Goal: Information Seeking & Learning: Learn about a topic

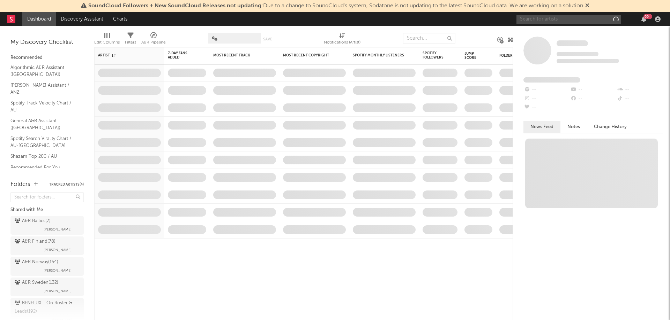
click at [571, 18] on input "text" at bounding box center [568, 19] width 105 height 9
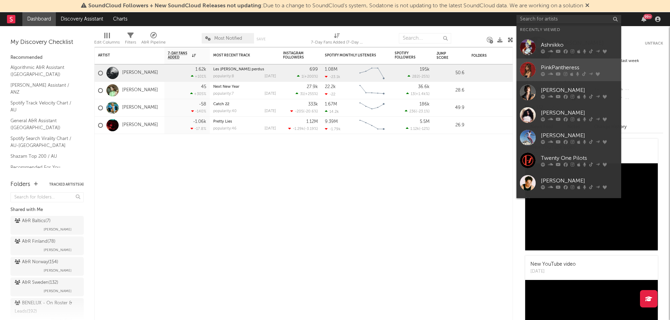
click at [557, 68] on div "PinkPantheress" at bounding box center [578, 67] width 77 height 8
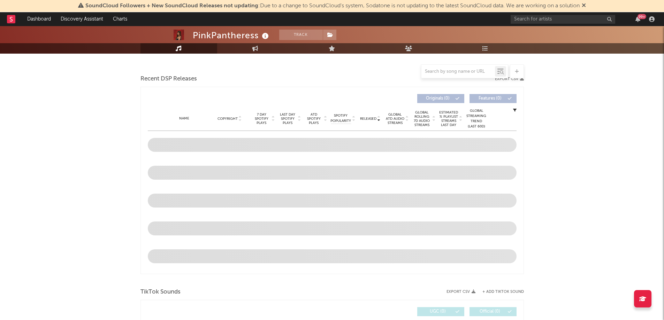
select select "6m"
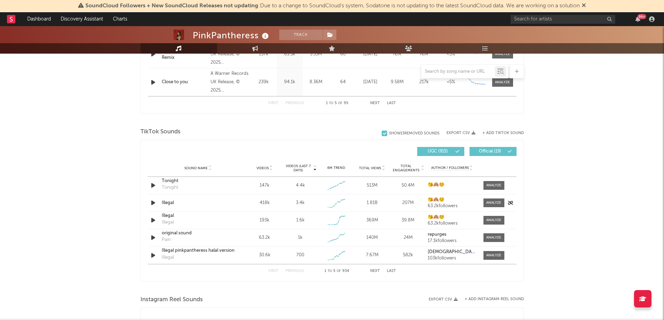
scroll to position [439, 0]
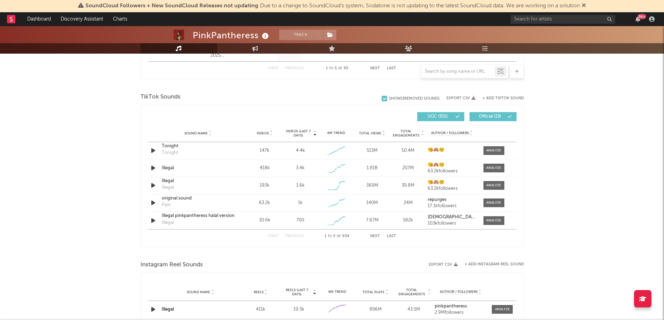
click at [376, 237] on button "Next" at bounding box center [375, 237] width 10 height 4
click at [468, 69] on input "text" at bounding box center [459, 72] width 74 height 6
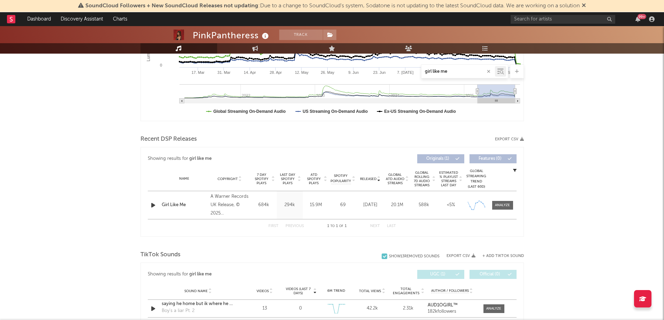
scroll to position [244, 0]
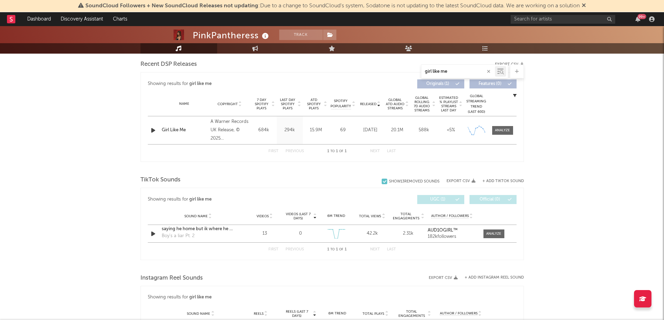
click at [470, 69] on input "girl like me" at bounding box center [459, 72] width 74 height 6
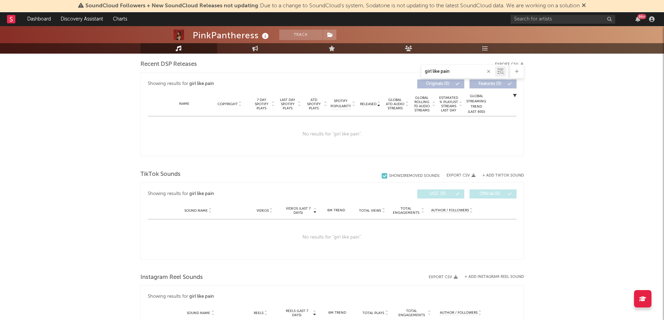
drag, startPoint x: 467, startPoint y: 71, endPoint x: 378, endPoint y: 67, distance: 89.3
click at [378, 67] on div "girl like pain" at bounding box center [333, 72] width 384 height 14
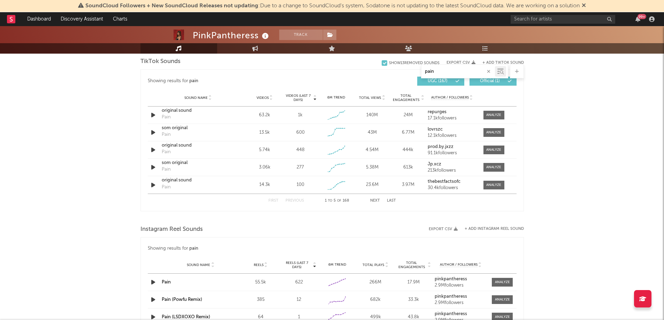
scroll to position [453, 0]
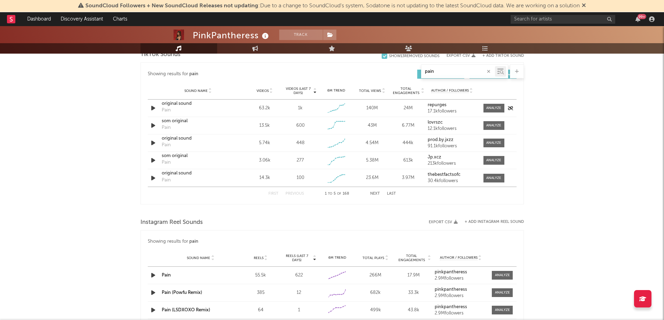
click at [160, 106] on div "Sound Name original sound Pain" at bounding box center [198, 108] width 76 height 16
click at [201, 105] on div "original sound" at bounding box center [198, 103] width 73 height 7
click at [375, 194] on button "Next" at bounding box center [375, 194] width 10 height 4
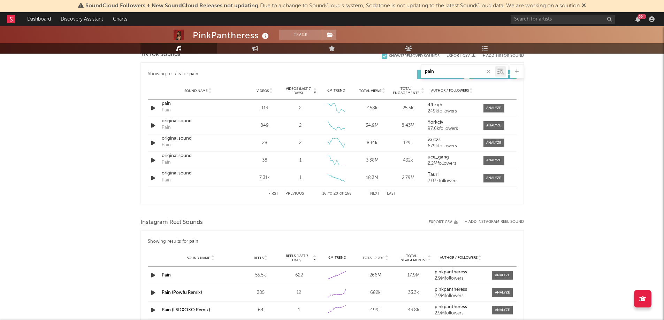
click at [375, 194] on button "Next" at bounding box center [375, 194] width 10 height 4
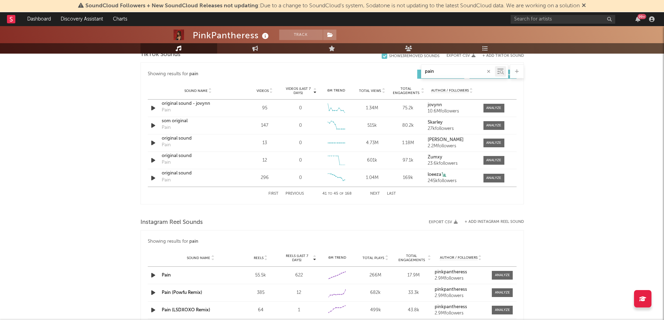
click at [382, 90] on icon at bounding box center [383, 89] width 3 height 3
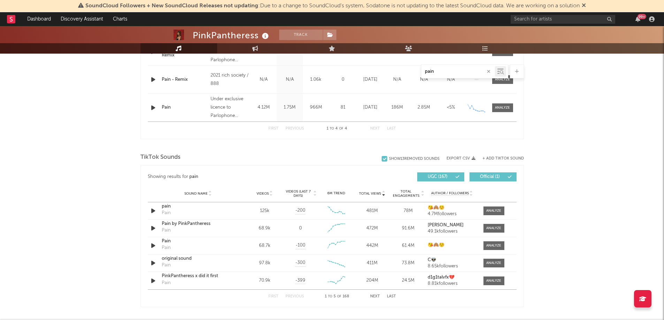
scroll to position [349, 0]
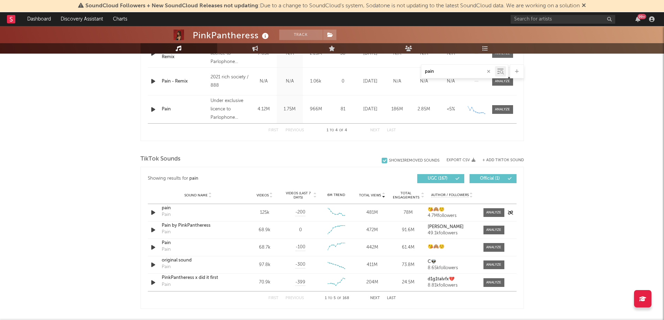
click at [188, 212] on div "pain" at bounding box center [198, 208] width 73 height 7
click at [445, 74] on input "pain" at bounding box center [459, 72] width 74 height 6
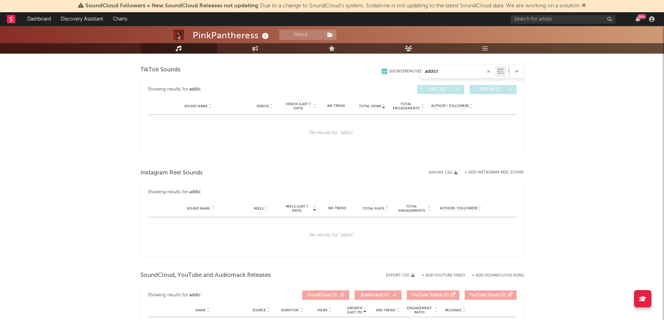
type input "addicte"
click at [444, 71] on input "addicte" at bounding box center [459, 72] width 74 height 6
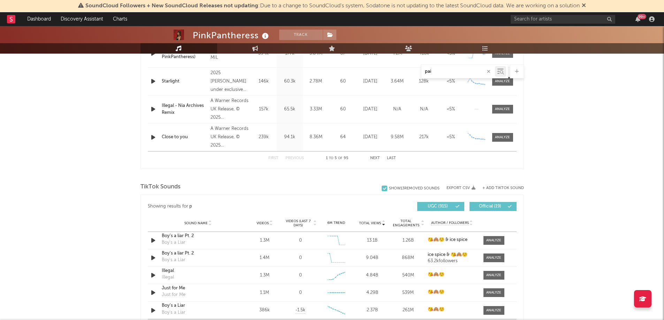
type input "pain"
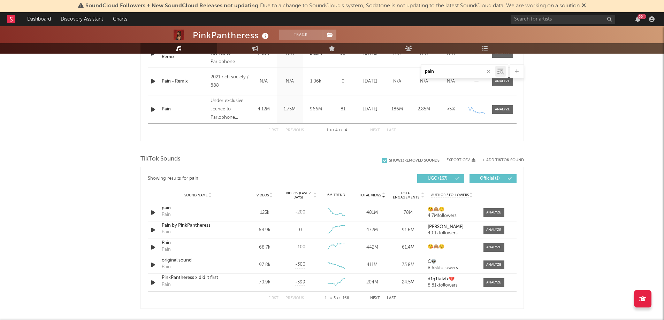
scroll to position [314, 0]
